Goal: Transaction & Acquisition: Subscribe to service/newsletter

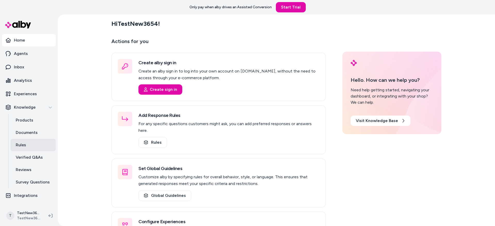
click at [81, 97] on div "Hi TestNew3654 ! Actions for you Create alby sign in Create an alby sign in to …" at bounding box center [276, 119] width 437 height 211
click at [27, 219] on html "Only pay when alby drives an Assisted Conversion Start Trial Home Agents Inbox …" at bounding box center [247, 113] width 495 height 226
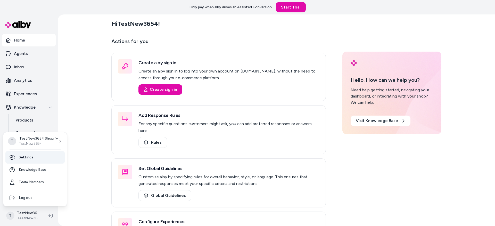
click at [35, 158] on link "Settings" at bounding box center [34, 157] width 59 height 12
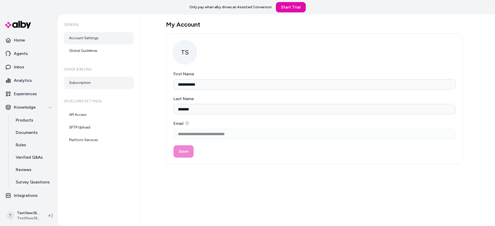
click at [148, 92] on div "**********" at bounding box center [317, 119] width 355 height 211
click at [107, 81] on link "Subscription" at bounding box center [99, 83] width 70 height 12
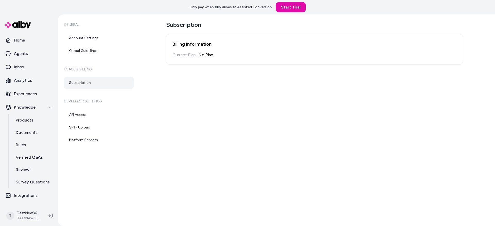
click at [156, 95] on div "Subscription Billing Information Current Plan: No Plan" at bounding box center [317, 119] width 355 height 211
click at [236, 42] on h2 "Billing Information" at bounding box center [314, 43] width 284 height 7
click at [144, 87] on div "Subscription Billing Information Current Plan: No Plan" at bounding box center [317, 119] width 355 height 211
click at [226, 72] on div "Subscription Billing Information Current Plan: No Plan" at bounding box center [317, 119] width 355 height 211
click at [290, 5] on link "Start Trial" at bounding box center [291, 7] width 30 height 10
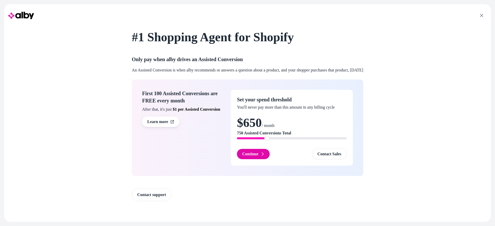
click at [264, 138] on span at bounding box center [266, 138] width 5 height 5
click at [56, 69] on div "#1 Shopping Agent for Shopify Only pay when alby drives an Assisted Conversion …" at bounding box center [247, 112] width 487 height 213
click at [83, 76] on div "#1 Shopping Agent for Shopify Only pay when alby drives an Assisted Conversion …" at bounding box center [247, 112] width 487 height 213
click at [73, 75] on div "#1 Shopping Agent for Shopify Only pay when alby drives an Assisted Conversion …" at bounding box center [247, 112] width 487 height 213
click at [66, 75] on div "#1 Shopping Agent for Shopify Only pay when alby drives an Assisted Conversion …" at bounding box center [247, 112] width 487 height 213
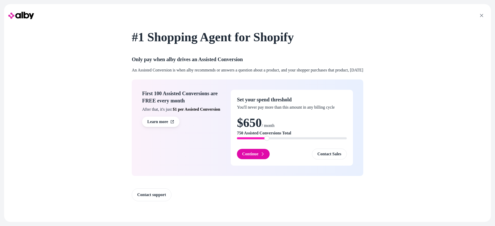
click at [79, 56] on div "#1 Shopping Agent for Shopify Only pay when alby drives an Assisted Conversion …" at bounding box center [247, 112] width 487 height 213
click at [71, 63] on div "#1 Shopping Agent for Shopify Only pay when alby drives an Assisted Conversion …" at bounding box center [247, 112] width 487 height 213
